Goal: Task Accomplishment & Management: Use online tool/utility

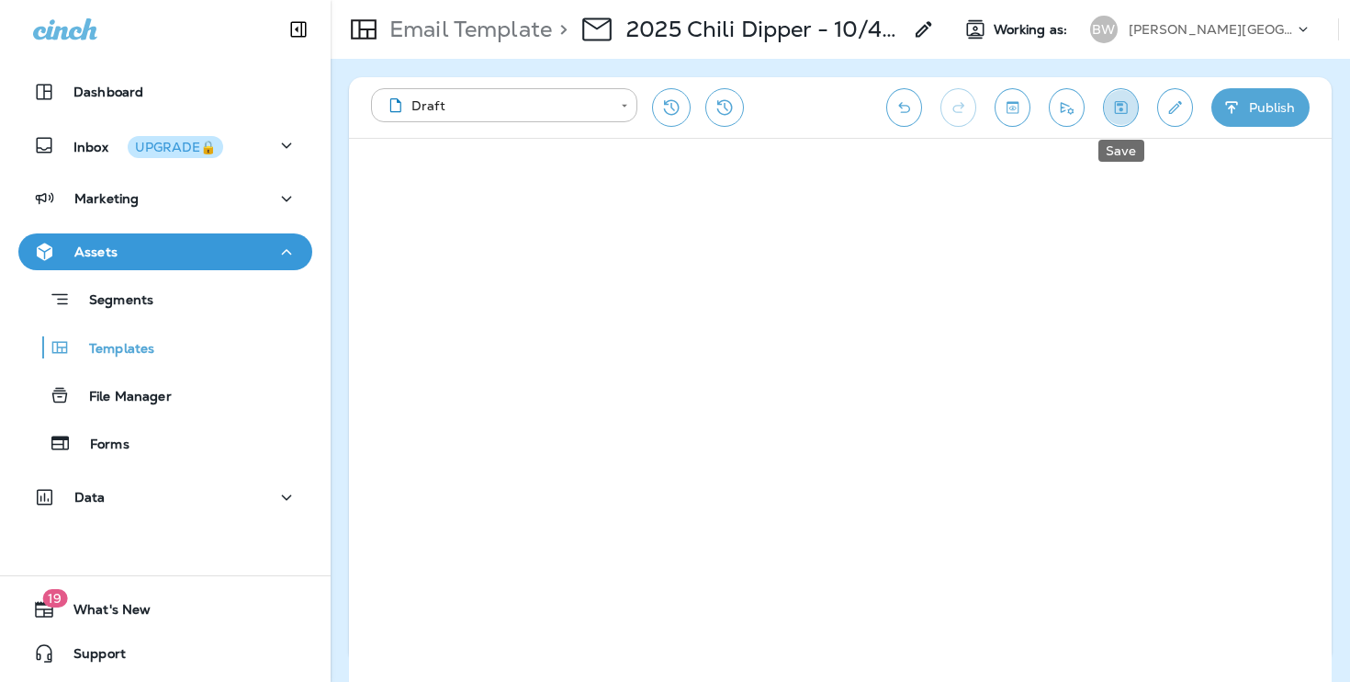
click at [1129, 113] on icon "Save" at bounding box center [1120, 107] width 19 height 18
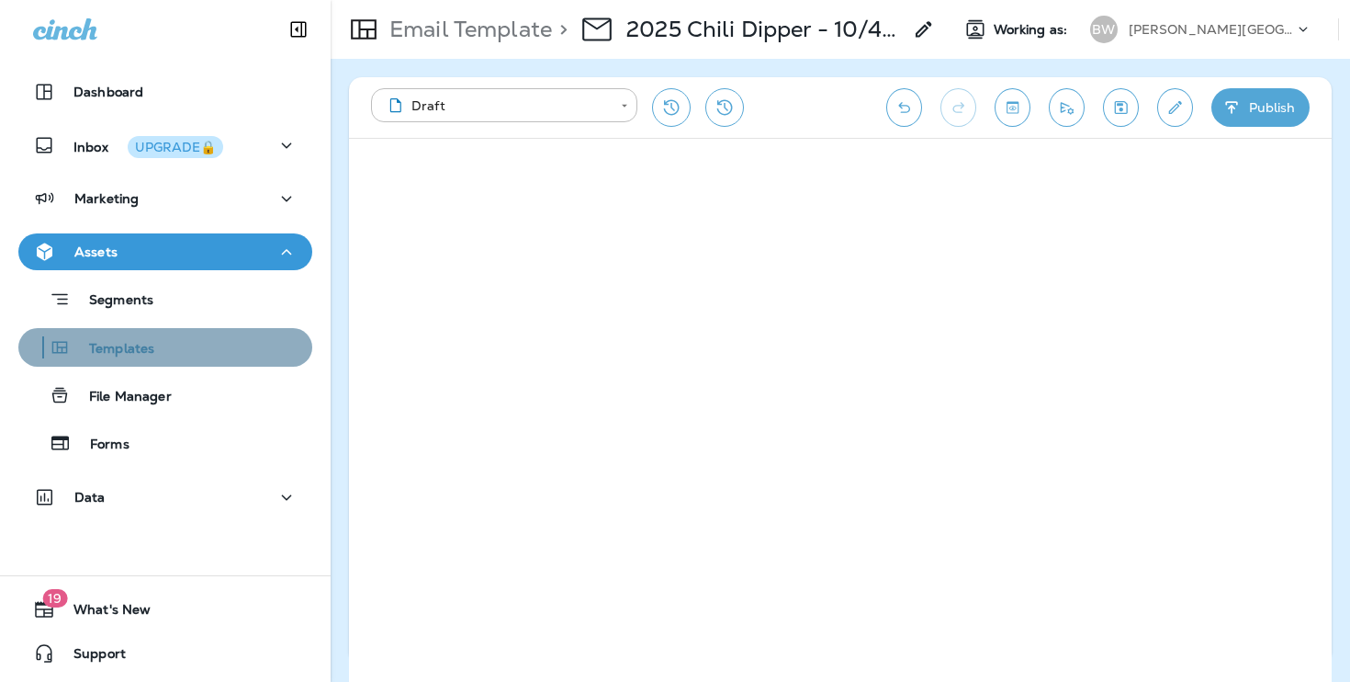
click at [207, 338] on div "Templates" at bounding box center [165, 347] width 279 height 28
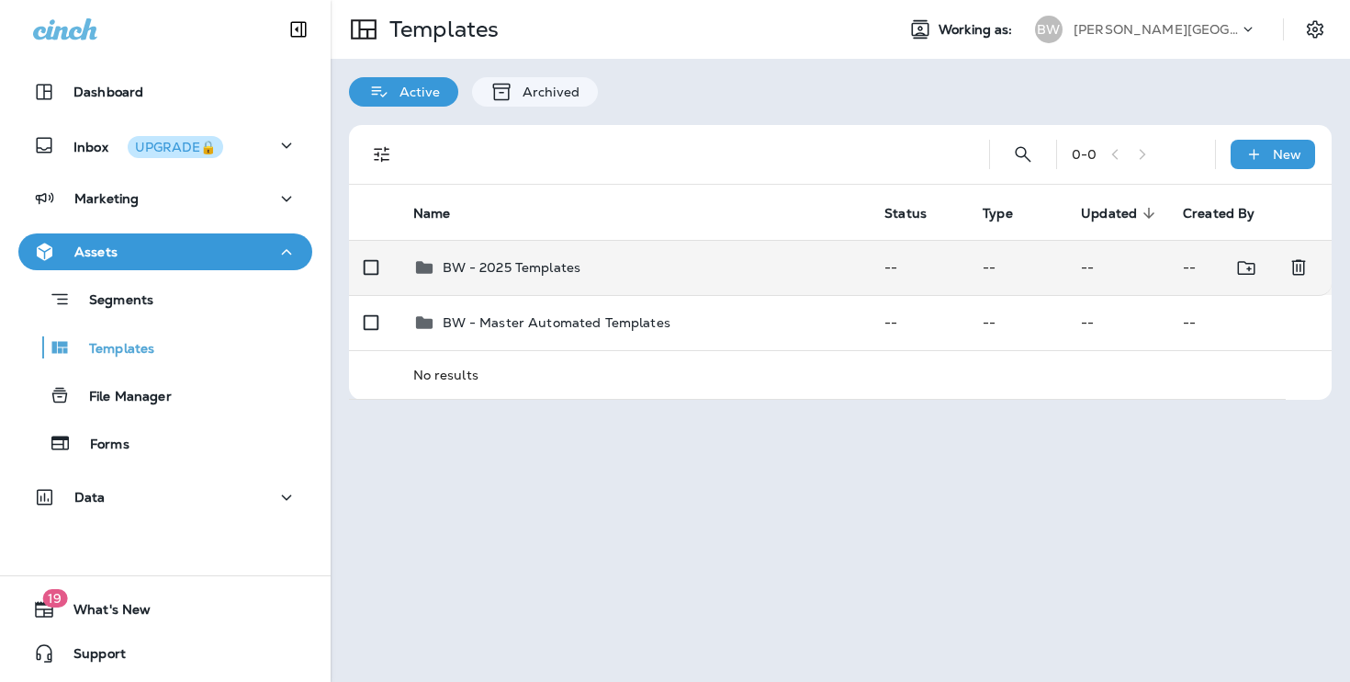
click at [682, 266] on div "BW - 2025 Templates" at bounding box center [634, 267] width 443 height 22
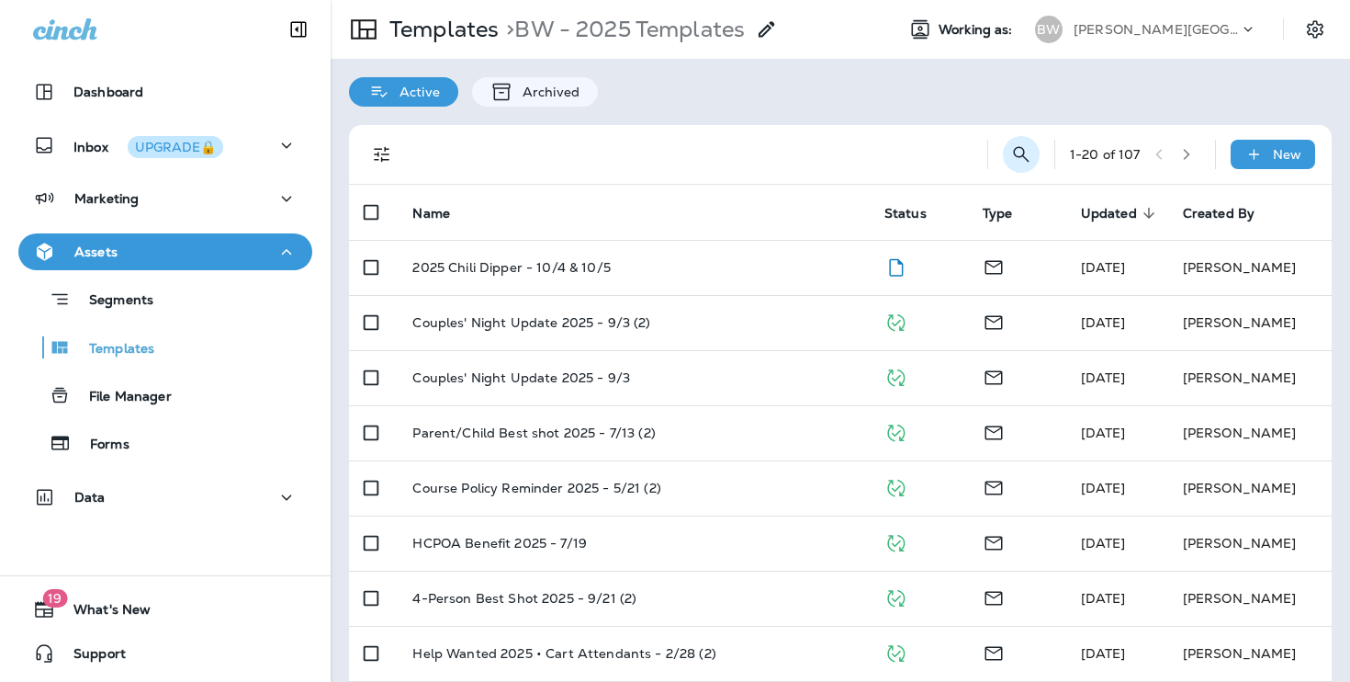
click at [1026, 159] on icon "Search Templates" at bounding box center [1021, 154] width 22 height 22
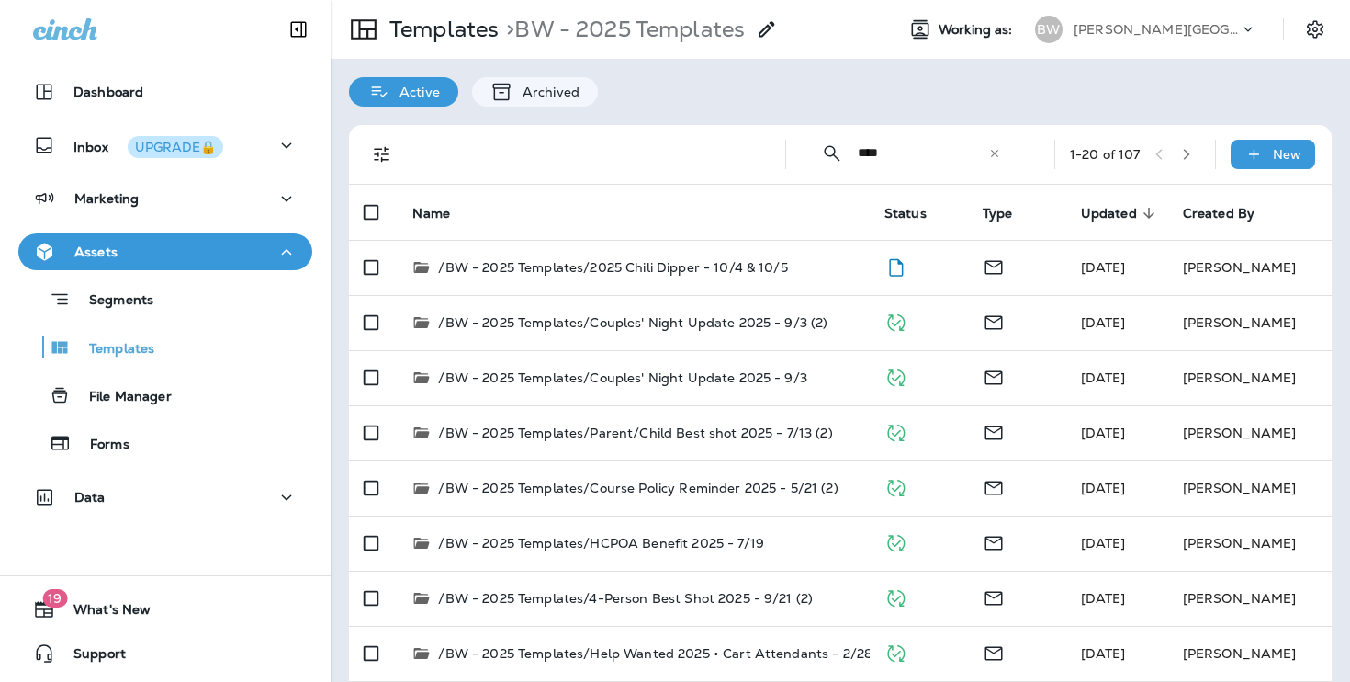
type input "****"
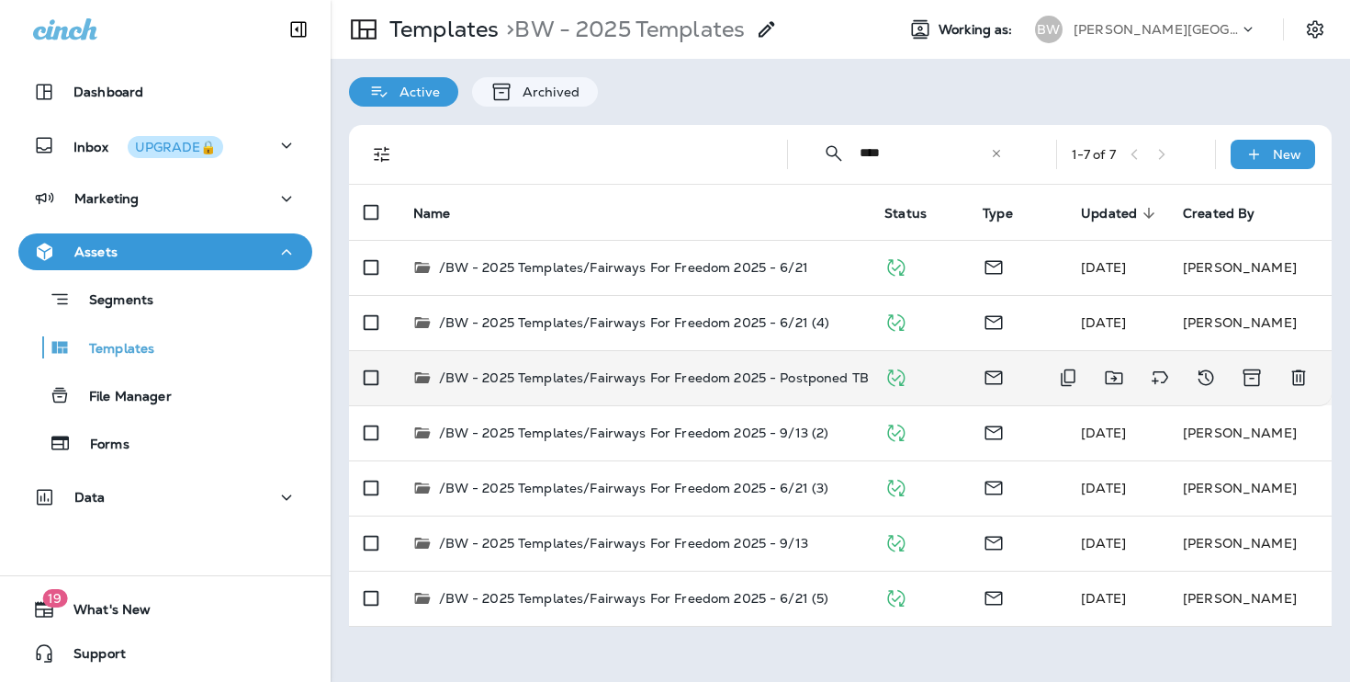
click at [846, 393] on td "/BW - 2025 Templates/Fairways For Freedom 2025 - Postponed TBD" at bounding box center [635, 377] width 472 height 55
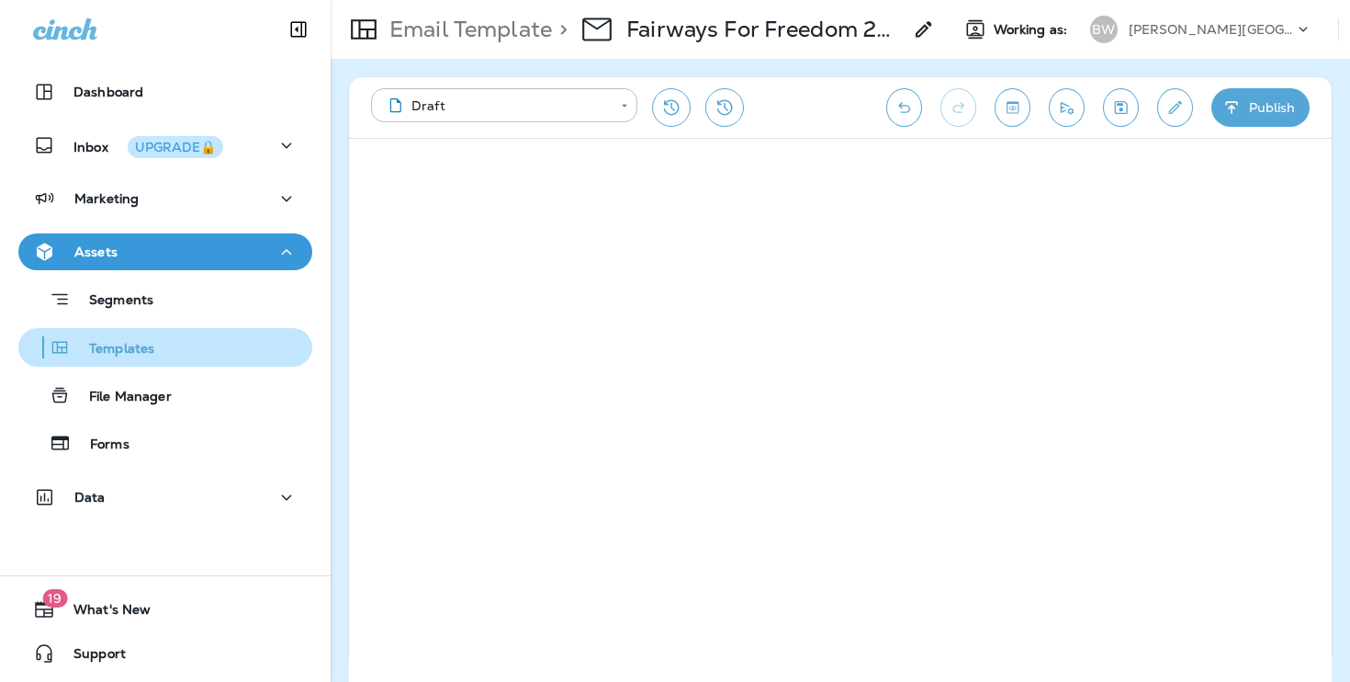
click at [93, 355] on p "Templates" at bounding box center [113, 349] width 84 height 17
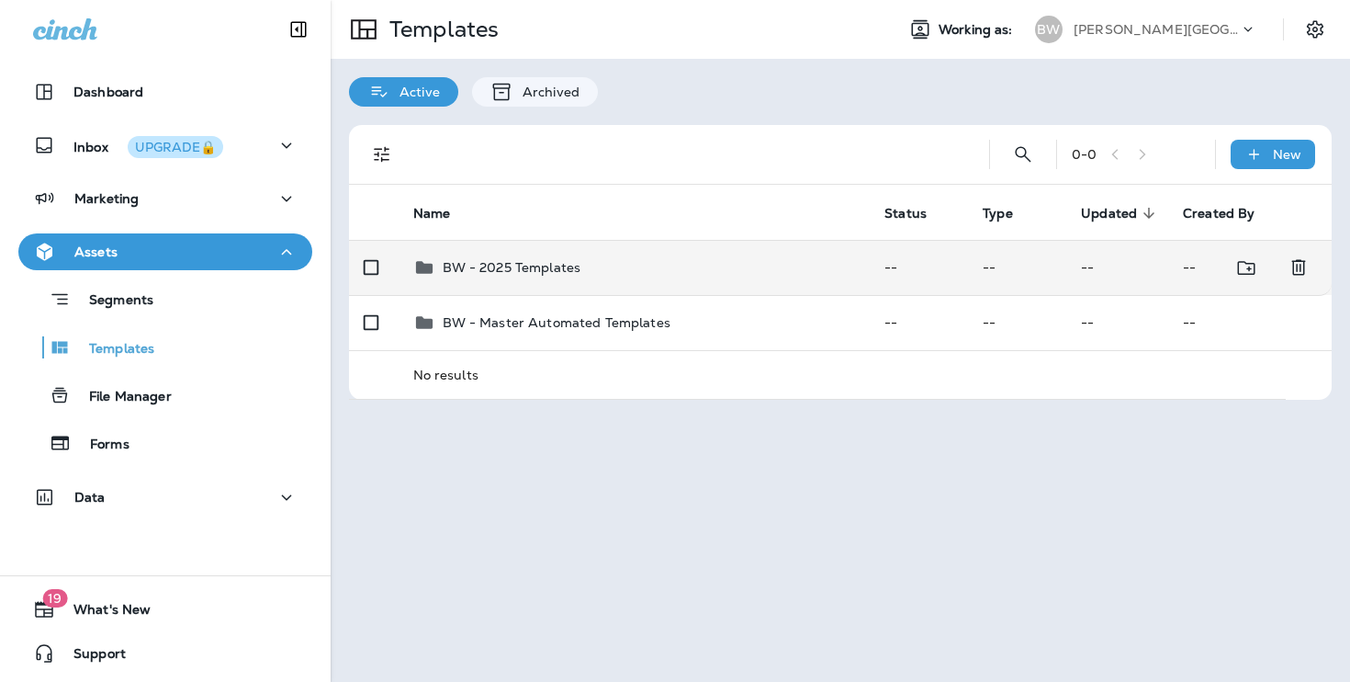
click at [619, 275] on div "BW - 2025 Templates" at bounding box center [634, 267] width 443 height 22
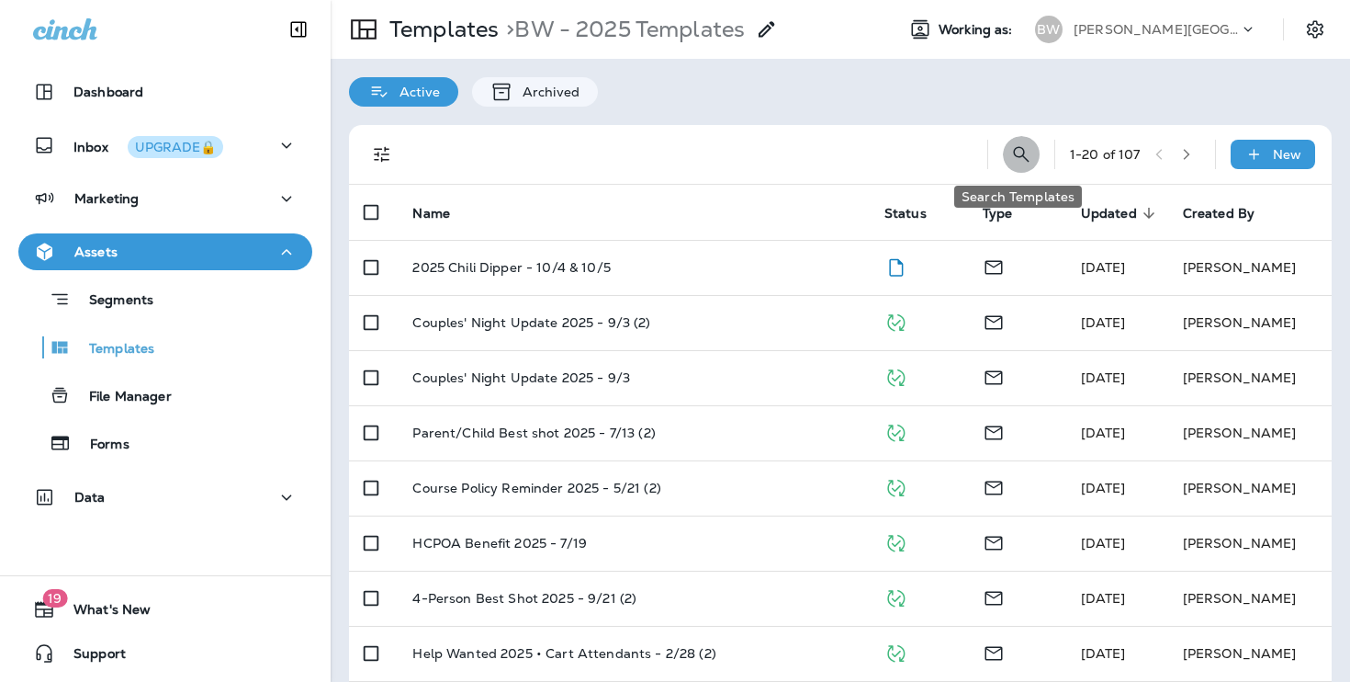
click at [1005, 152] on button "Search Templates" at bounding box center [1021, 154] width 37 height 37
click at [975, 148] on input "text" at bounding box center [939, 153] width 163 height 49
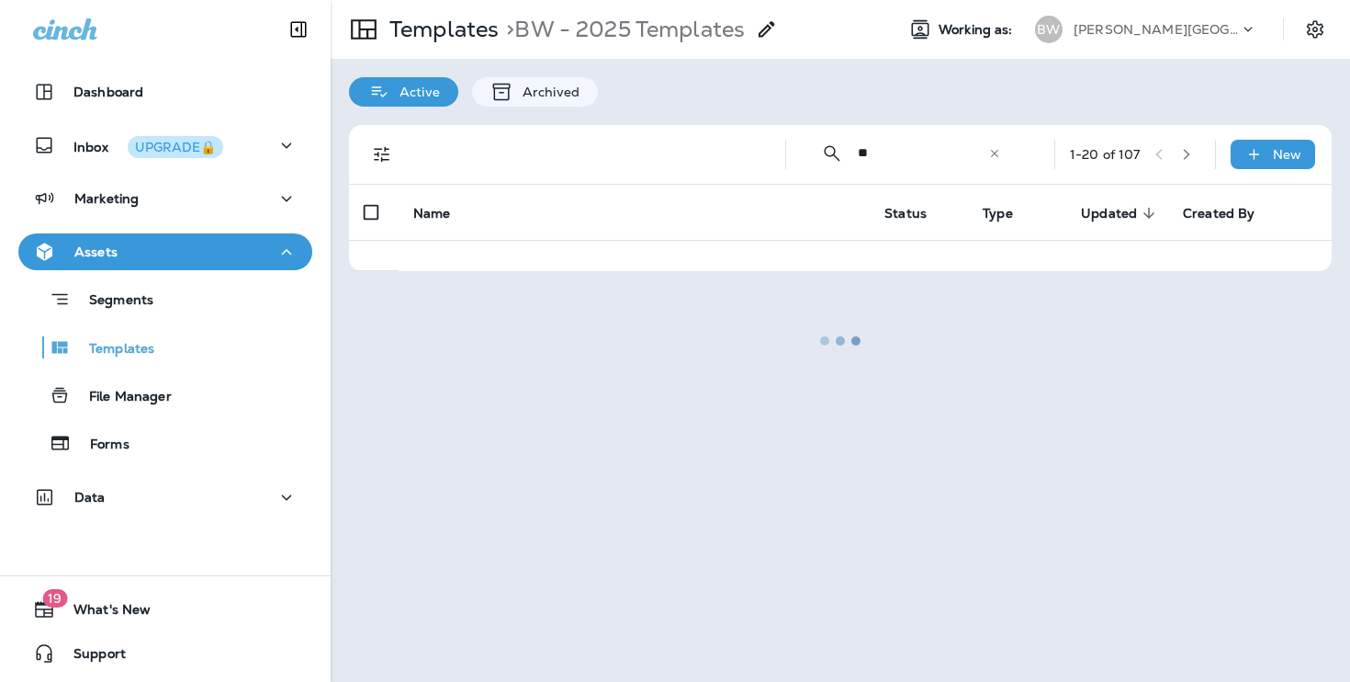
type input "**"
click at [929, 156] on div at bounding box center [840, 341] width 1016 height 678
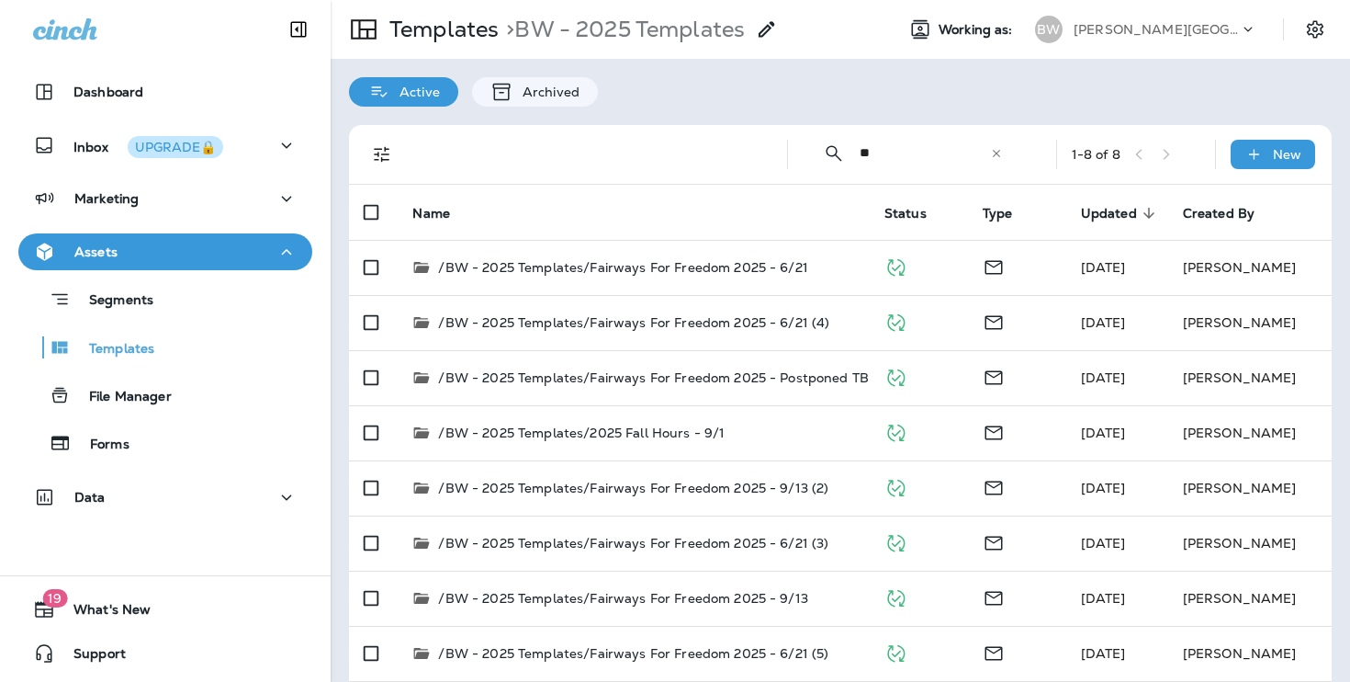
click at [918, 154] on input "**" at bounding box center [925, 153] width 130 height 49
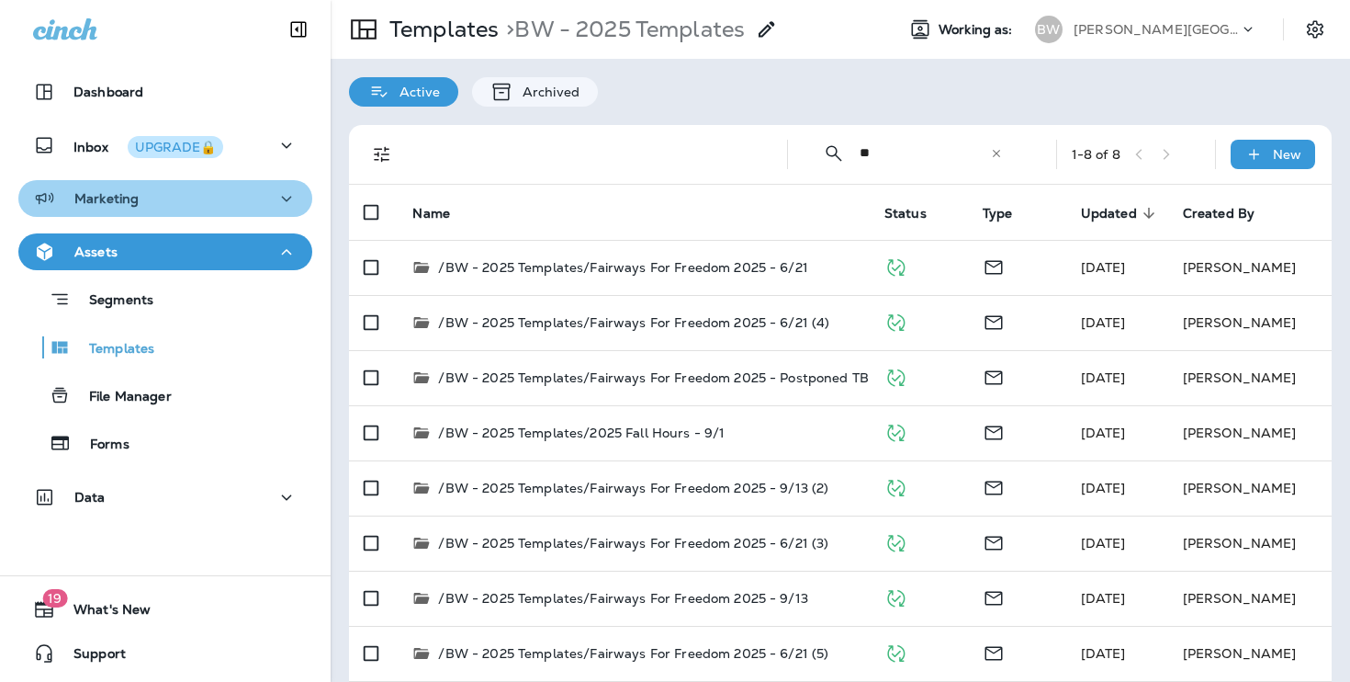
click at [271, 203] on div "Marketing" at bounding box center [165, 198] width 265 height 23
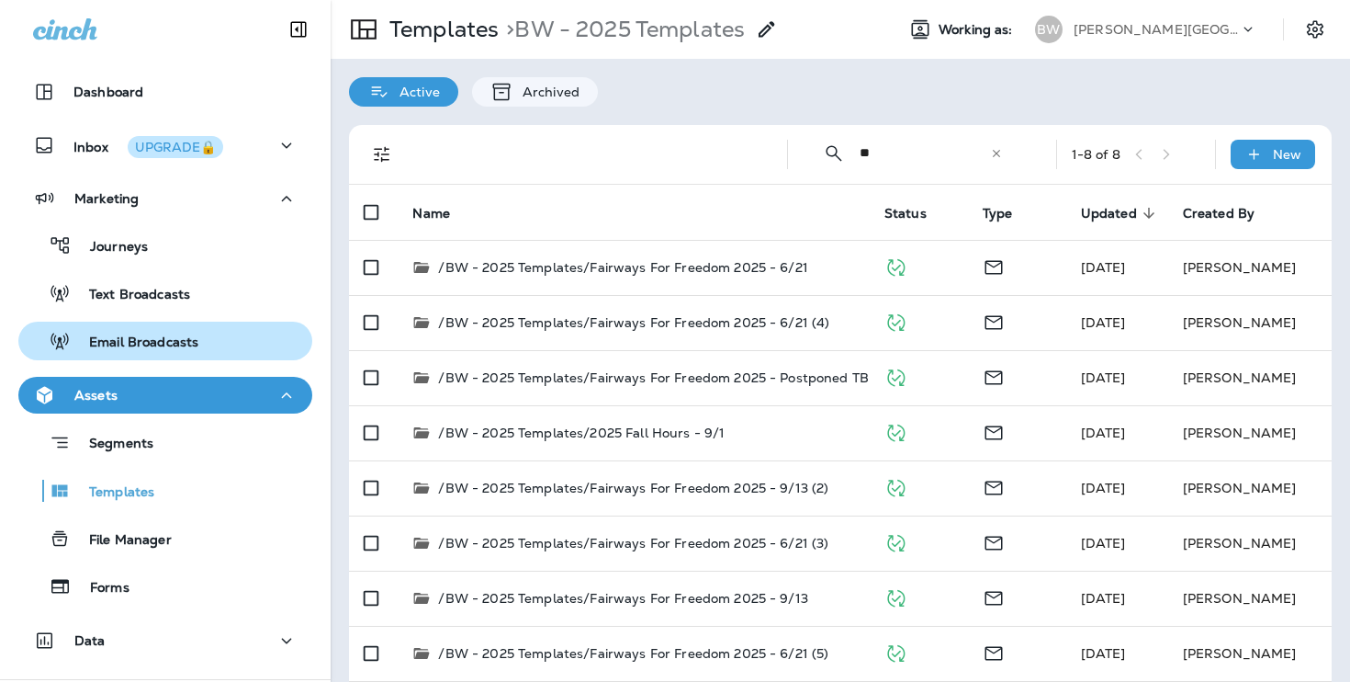
click at [193, 334] on p "Email Broadcasts" at bounding box center [135, 342] width 128 height 17
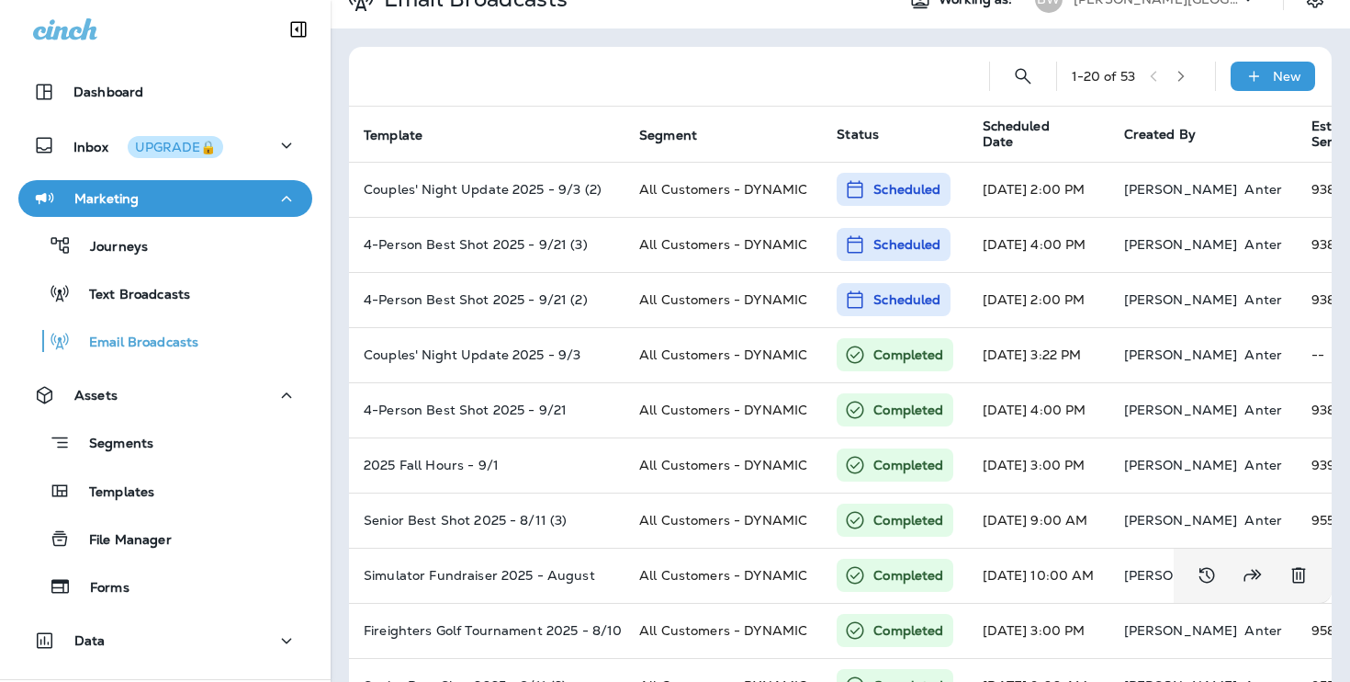
scroll to position [31, 0]
click at [1188, 82] on button "button" at bounding box center [1181, 76] width 28 height 28
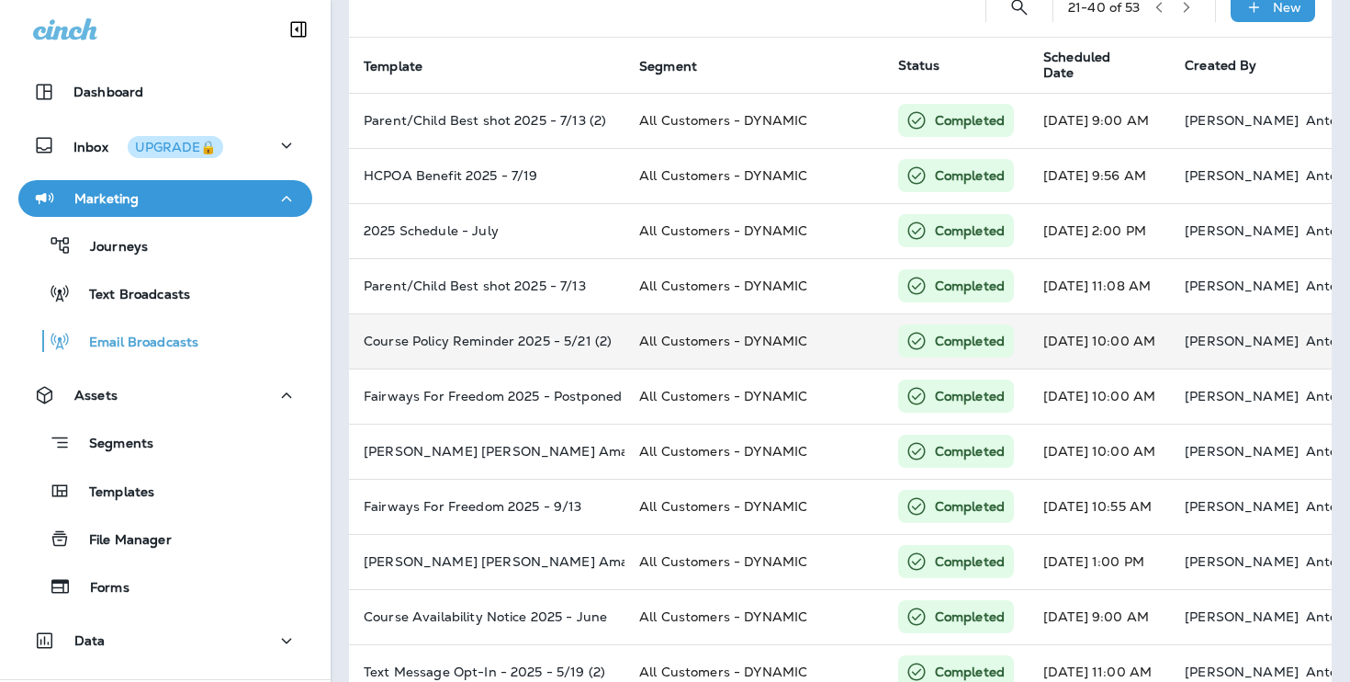
scroll to position [0, 0]
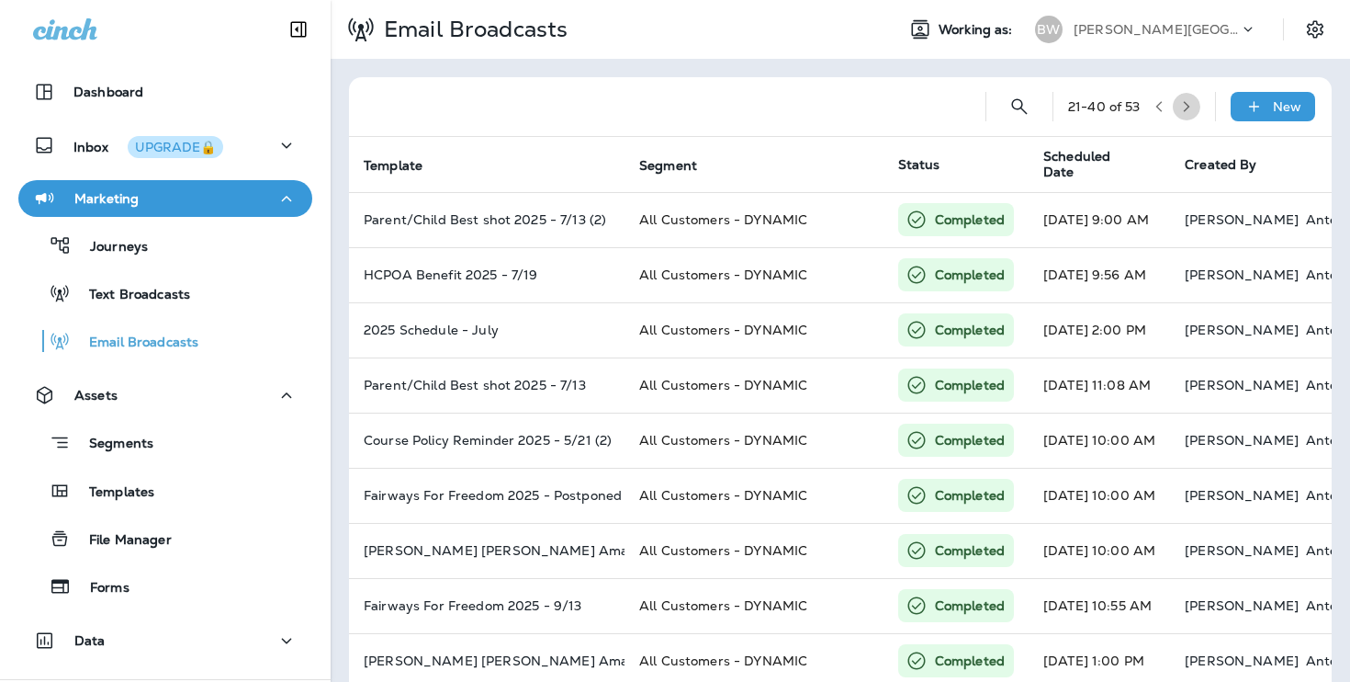
click at [1187, 113] on button "button" at bounding box center [1187, 107] width 28 height 28
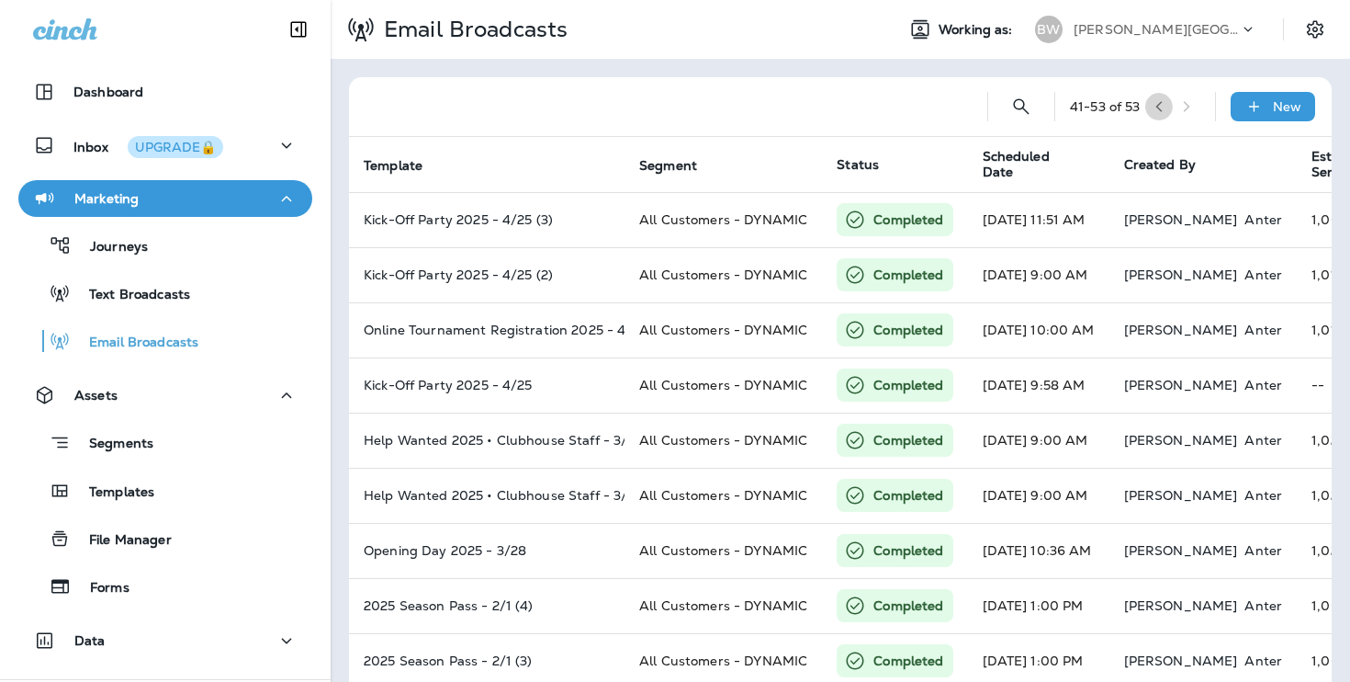
click at [1155, 110] on icon "button" at bounding box center [1159, 106] width 13 height 13
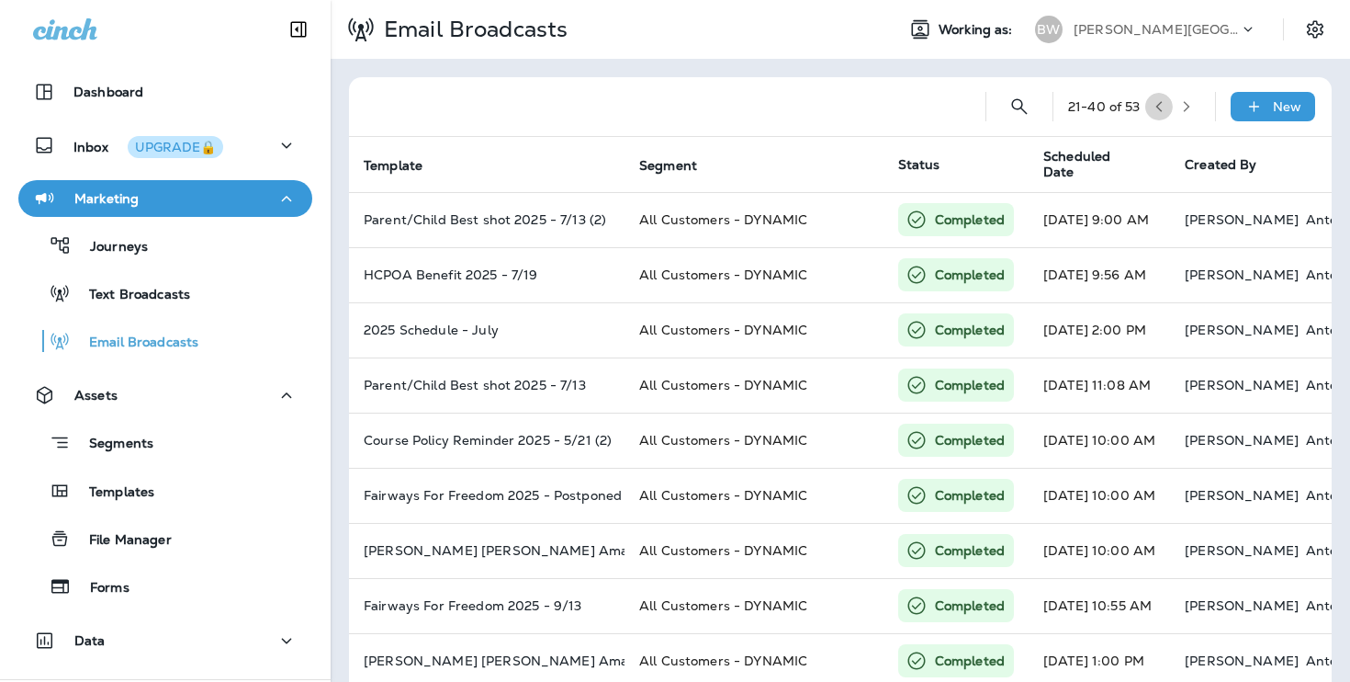
click at [1161, 106] on icon "button" at bounding box center [1159, 106] width 13 height 13
